Goal: Task Accomplishment & Management: Manage account settings

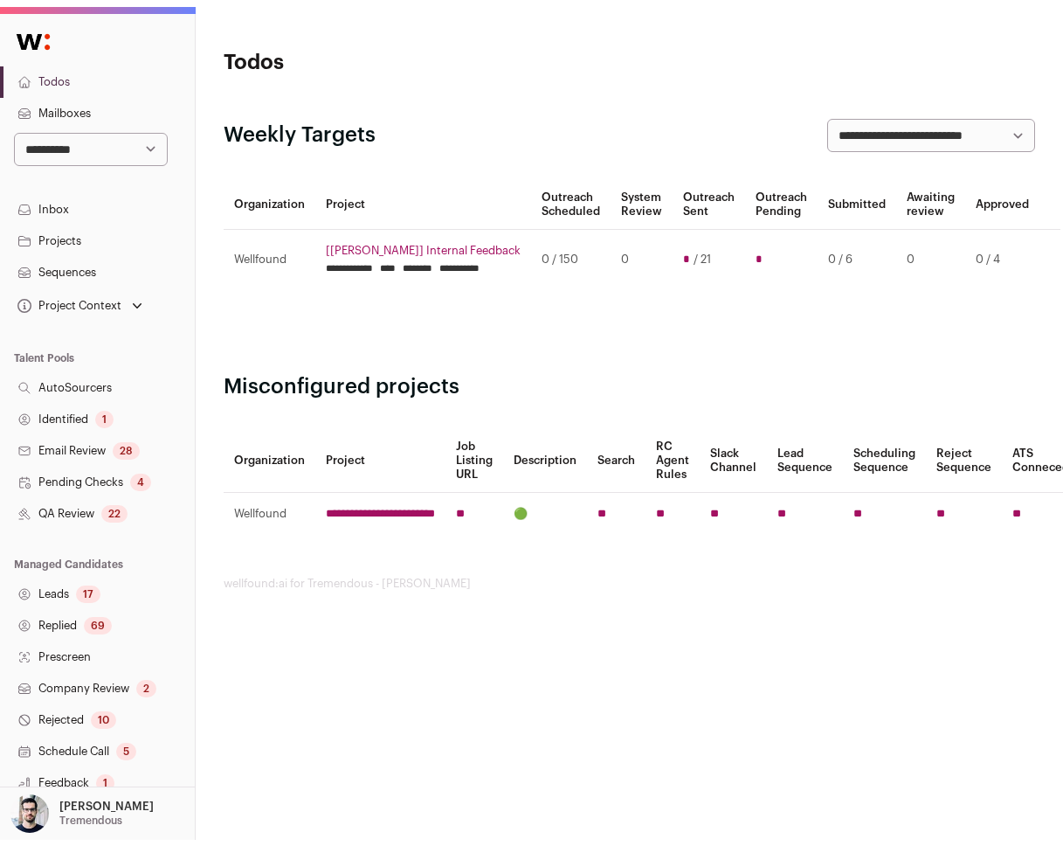
scroll to position [173, 0]
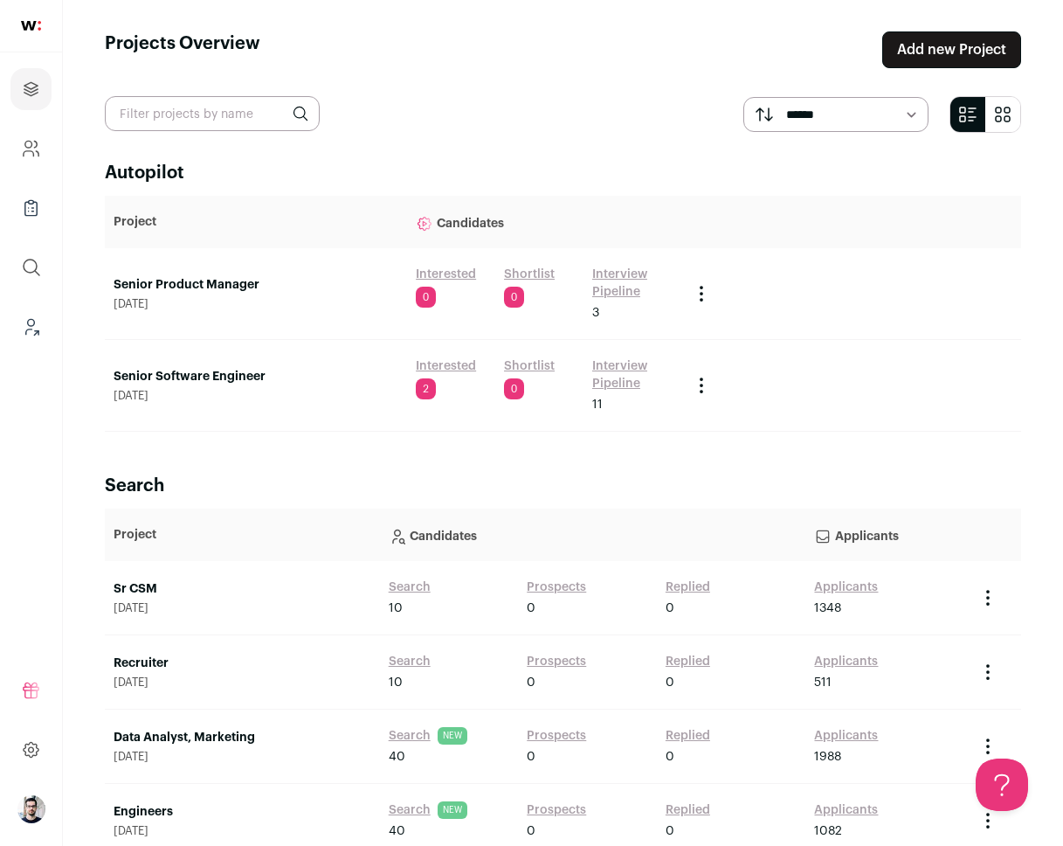
click at [165, 371] on link "Senior Software Engineer" at bounding box center [256, 376] width 285 height 17
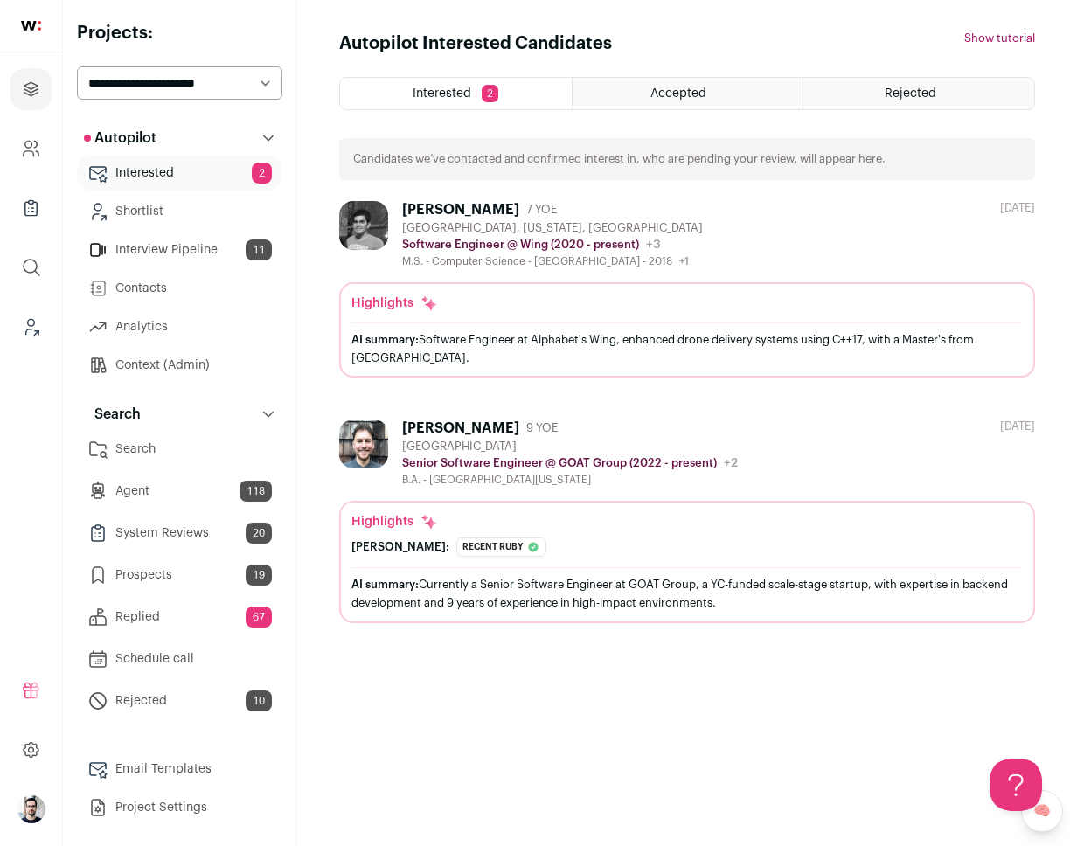
click at [191, 581] on link "Prospects 19" at bounding box center [179, 575] width 205 height 35
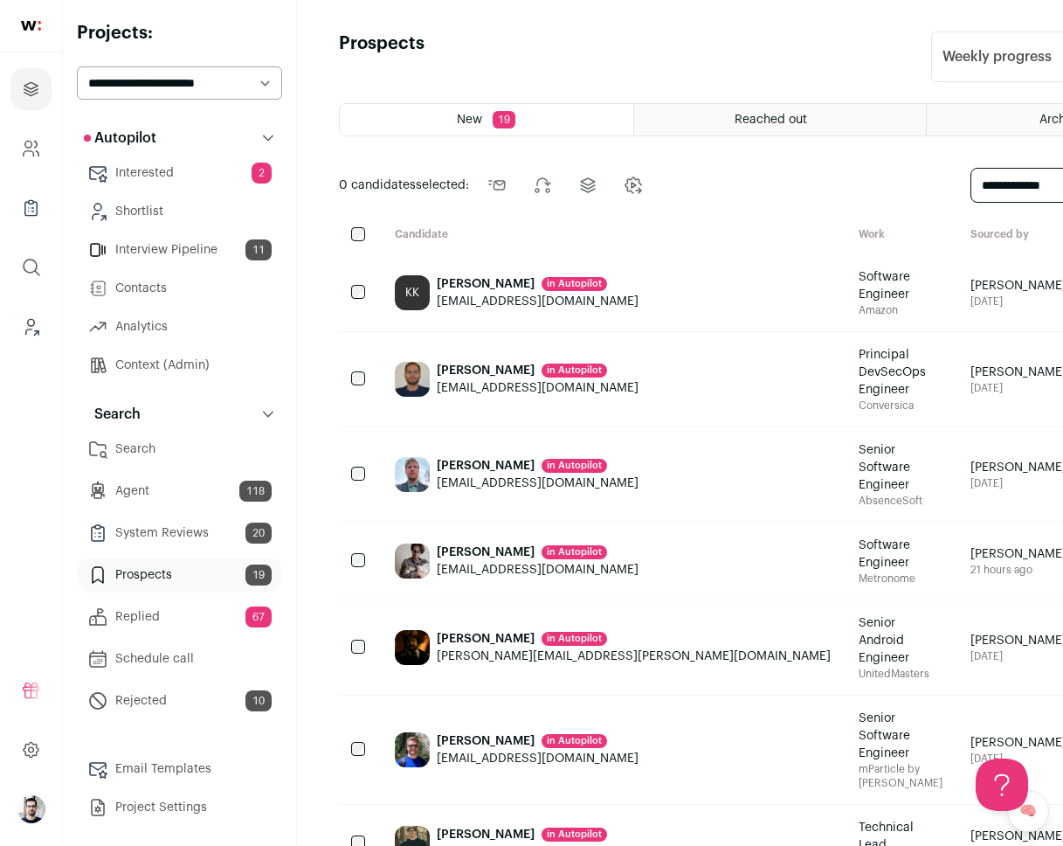
click at [735, 116] on span "Reached out" at bounding box center [771, 120] width 73 height 12
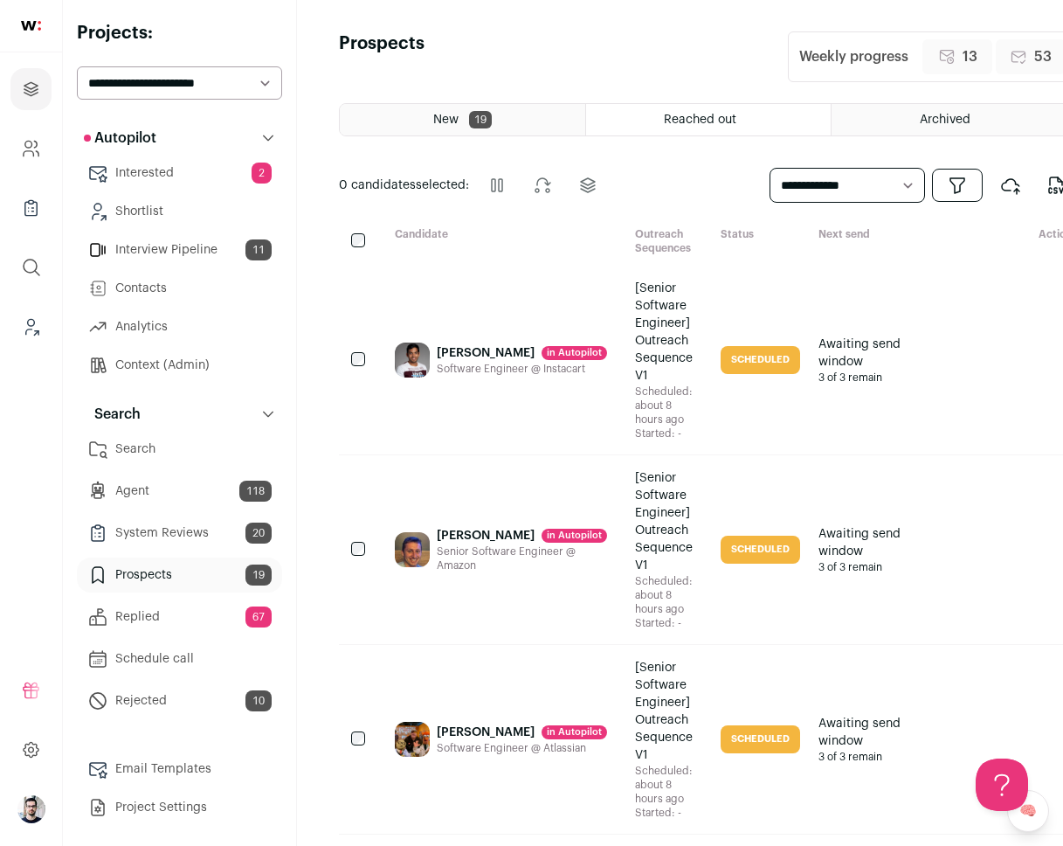
click at [480, 371] on div "Software Engineer @ Instacart" at bounding box center [522, 369] width 170 height 14
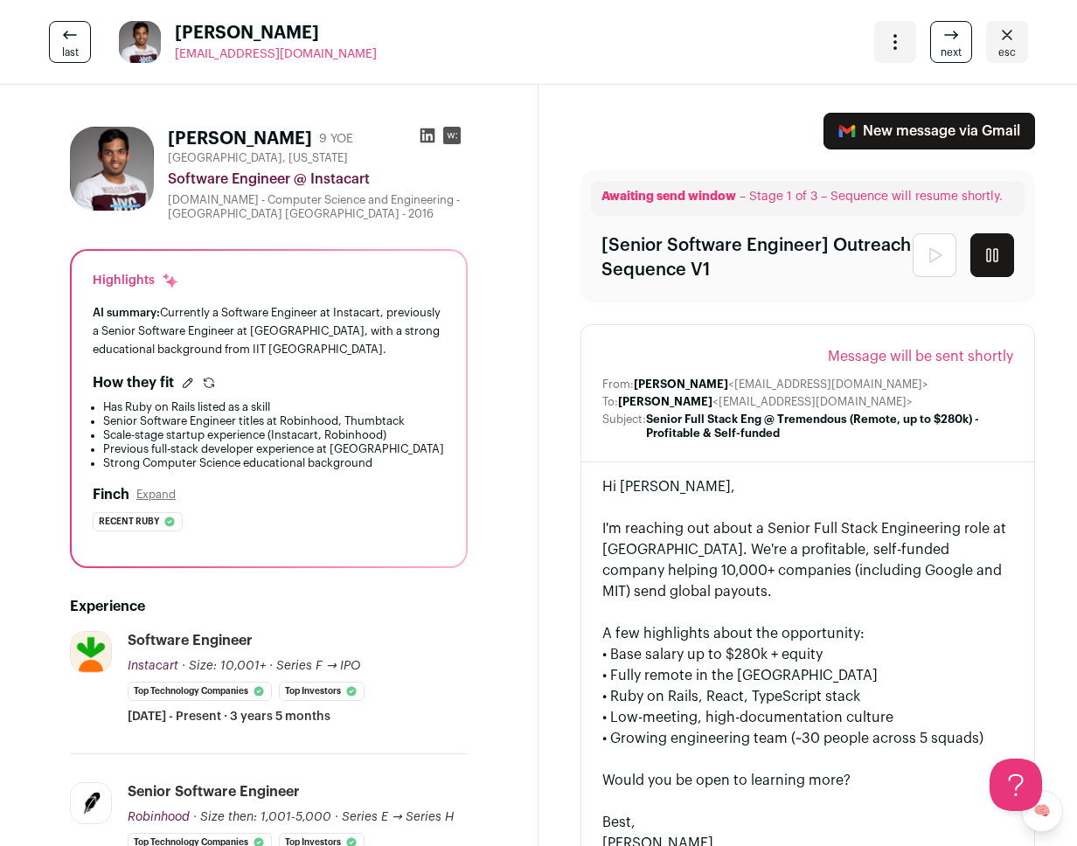
click at [831, 350] on span "Message will be sent shortly" at bounding box center [920, 356] width 185 height 21
drag, startPoint x: 831, startPoint y: 350, endPoint x: 960, endPoint y: 349, distance: 129.3
click at [960, 349] on span "Message will be sent shortly" at bounding box center [920, 356] width 185 height 21
copy span "Message will be sent shortly"
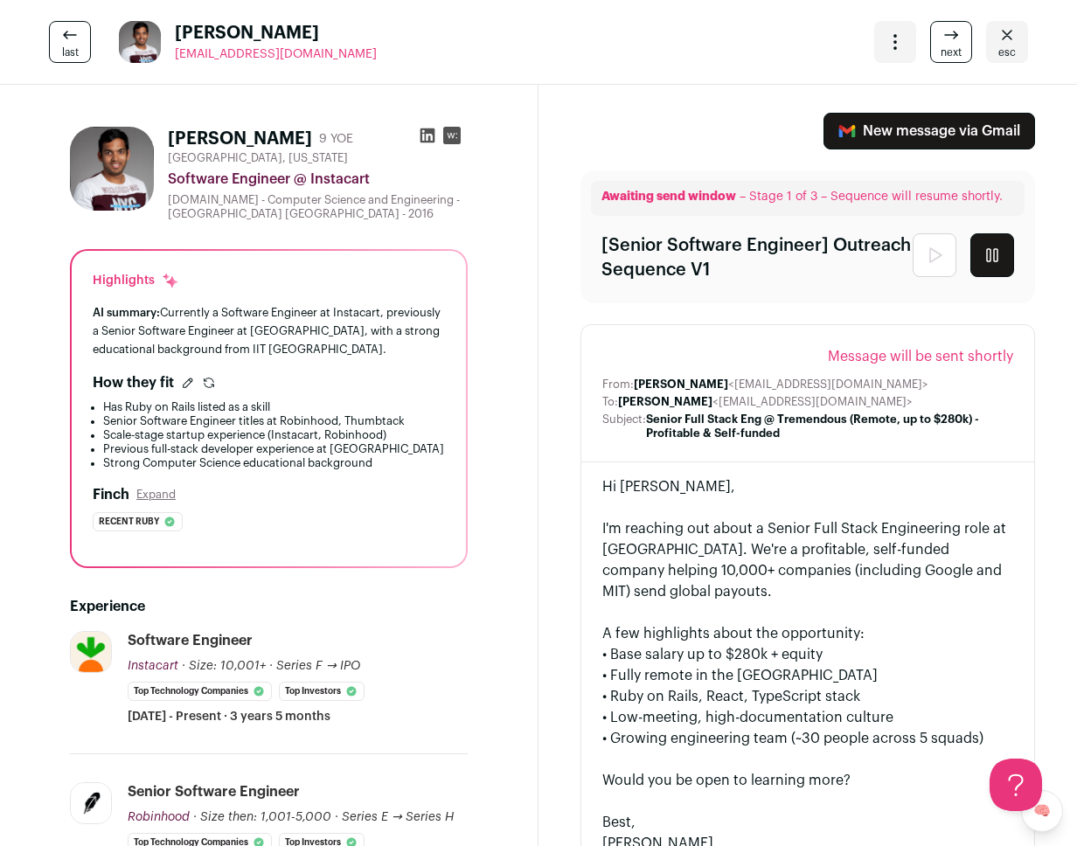
click at [996, 38] on icon "Close" at bounding box center [1006, 34] width 21 height 21
